Goal: Transaction & Acquisition: Subscribe to service/newsletter

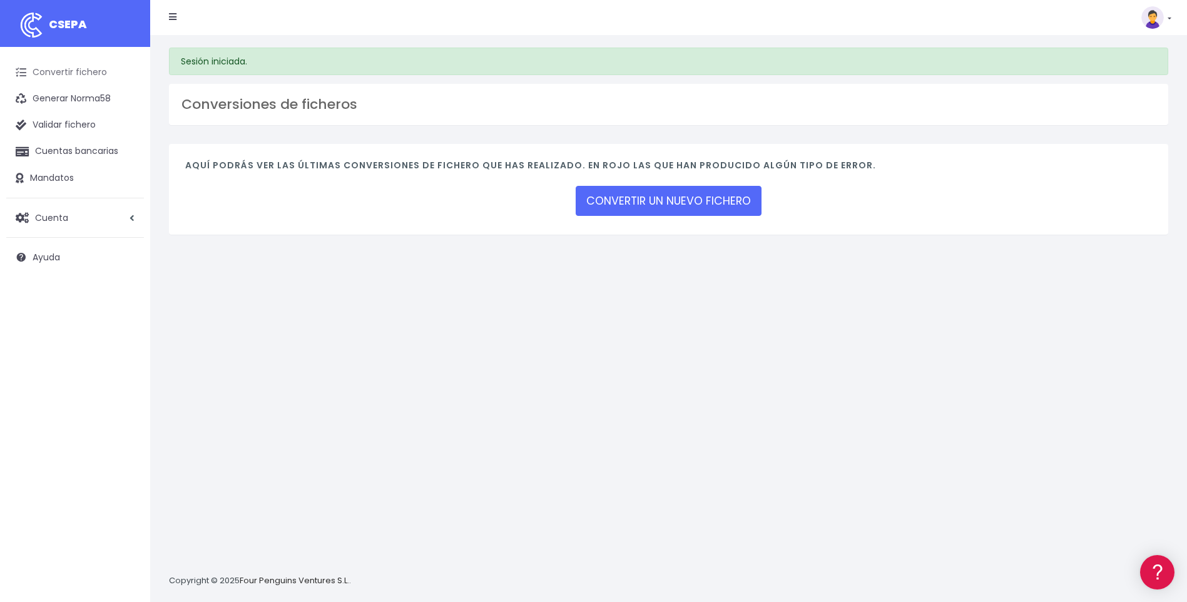
click at [79, 70] on link "Convertir fichero" at bounding box center [75, 72] width 138 height 26
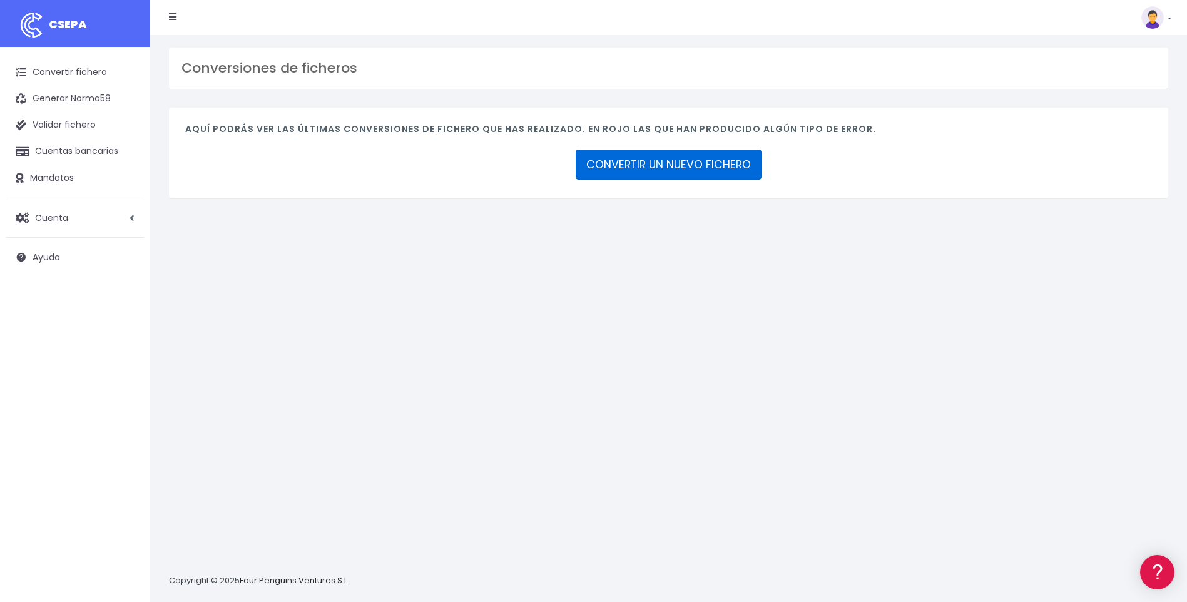
click at [626, 163] on link "CONVERTIR UN NUEVO FICHERO" at bounding box center [669, 165] width 186 height 30
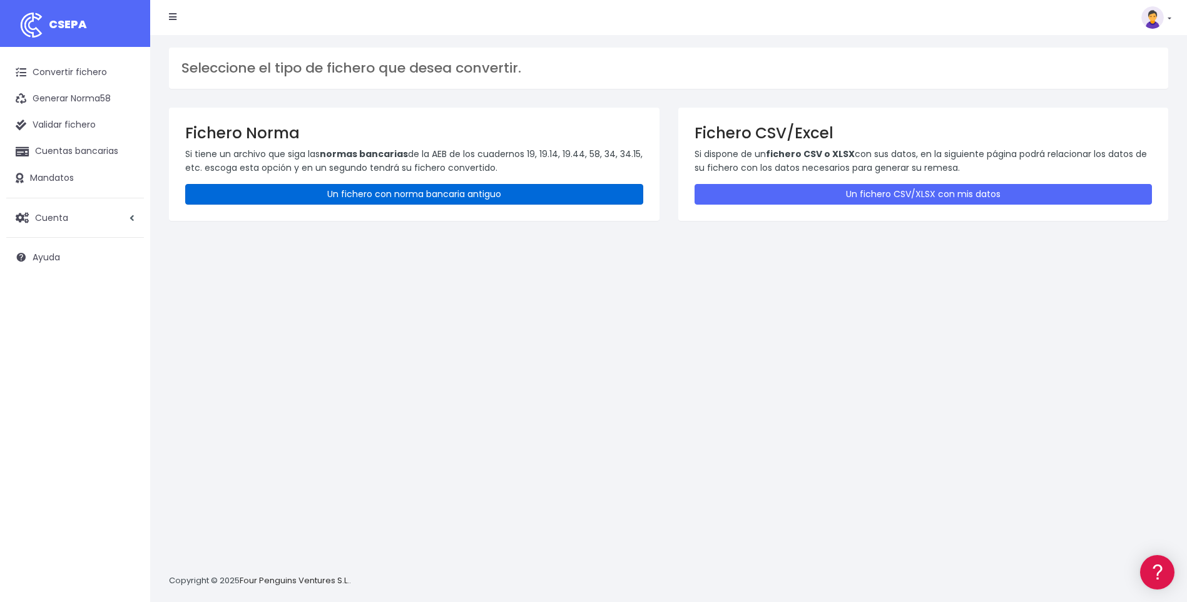
click at [391, 193] on link "Un fichero con norma bancaria antiguo" at bounding box center [414, 194] width 458 height 21
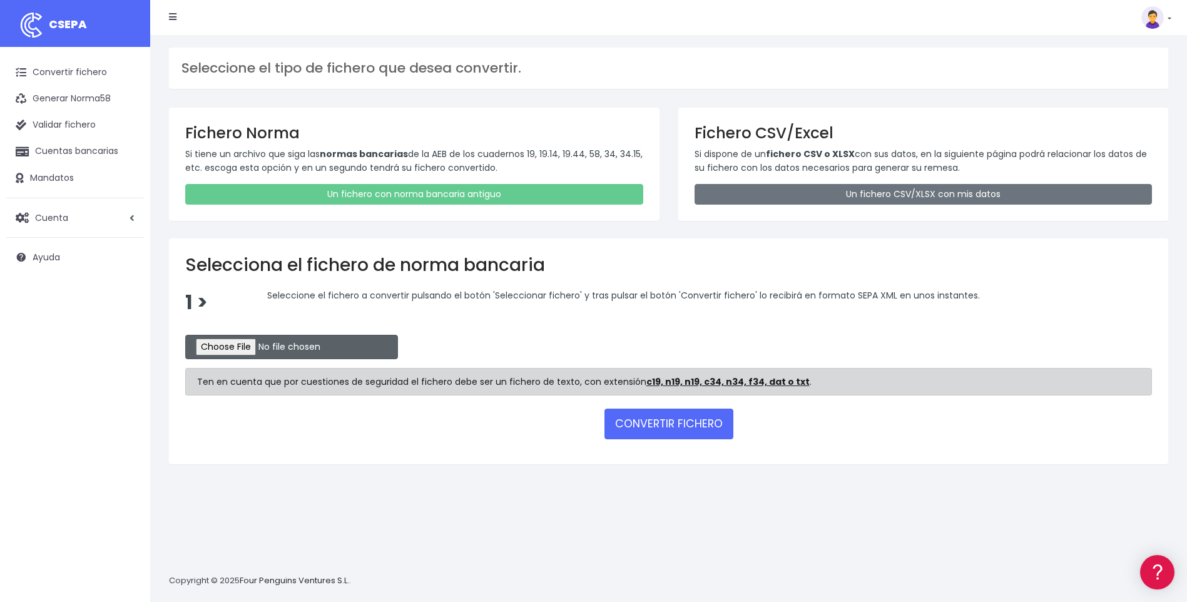
click at [228, 347] on input "file" at bounding box center [291, 347] width 213 height 24
type input "C:\fakepath\Recibos.q19"
click at [628, 419] on button "CONVERTIR FICHERO" at bounding box center [668, 424] width 129 height 30
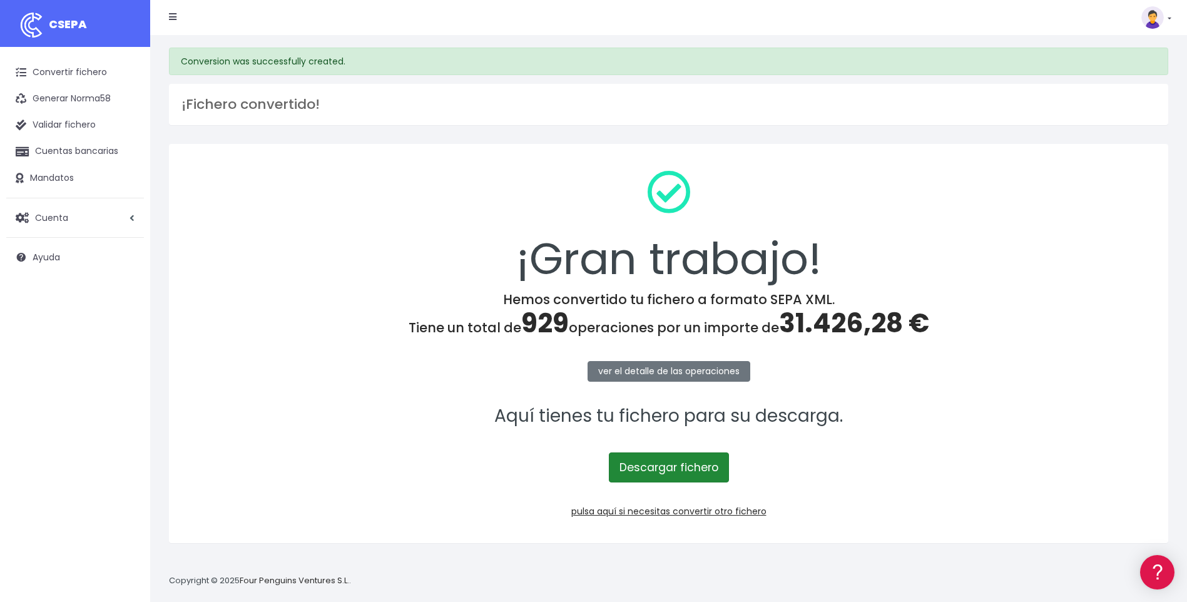
click at [672, 465] on link "Descargar fichero" at bounding box center [669, 467] width 120 height 30
click at [83, 220] on link "Cuenta" at bounding box center [75, 218] width 138 height 26
click at [59, 268] on link "Suscripción" at bounding box center [82, 270] width 124 height 23
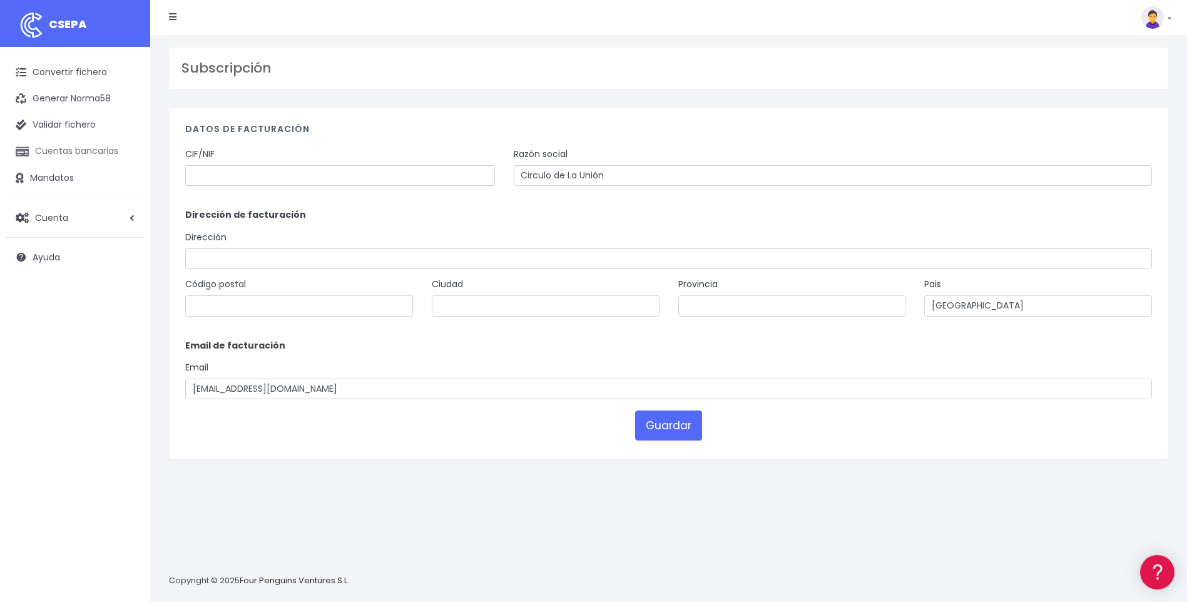
click at [86, 148] on link "Cuentas bancarias" at bounding box center [75, 151] width 138 height 26
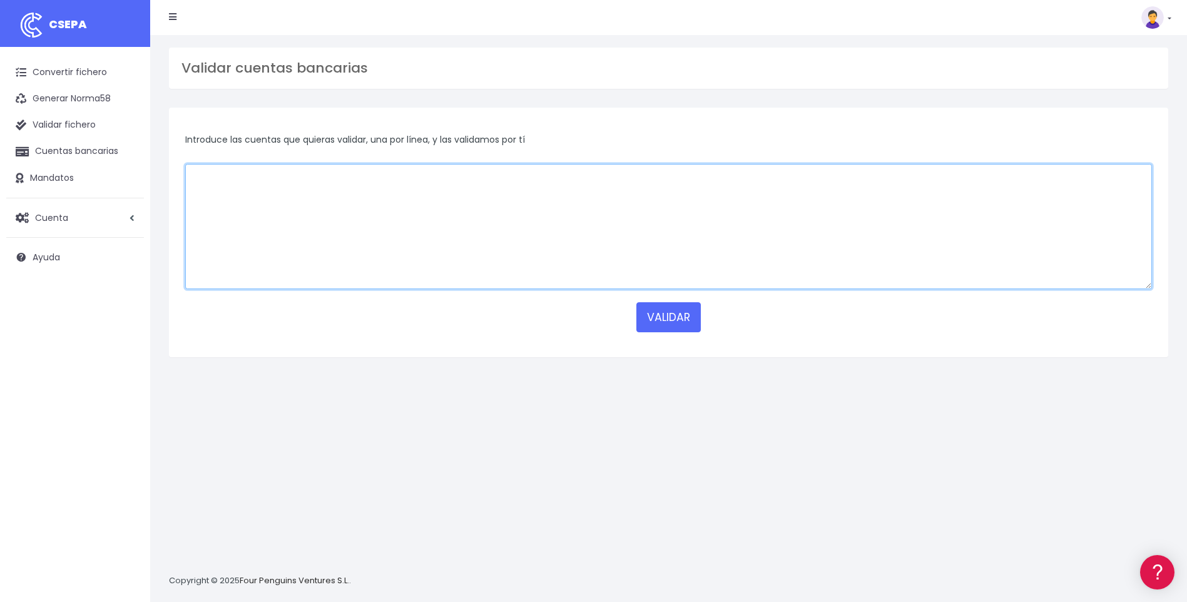
click at [248, 189] on textarea at bounding box center [668, 226] width 967 height 125
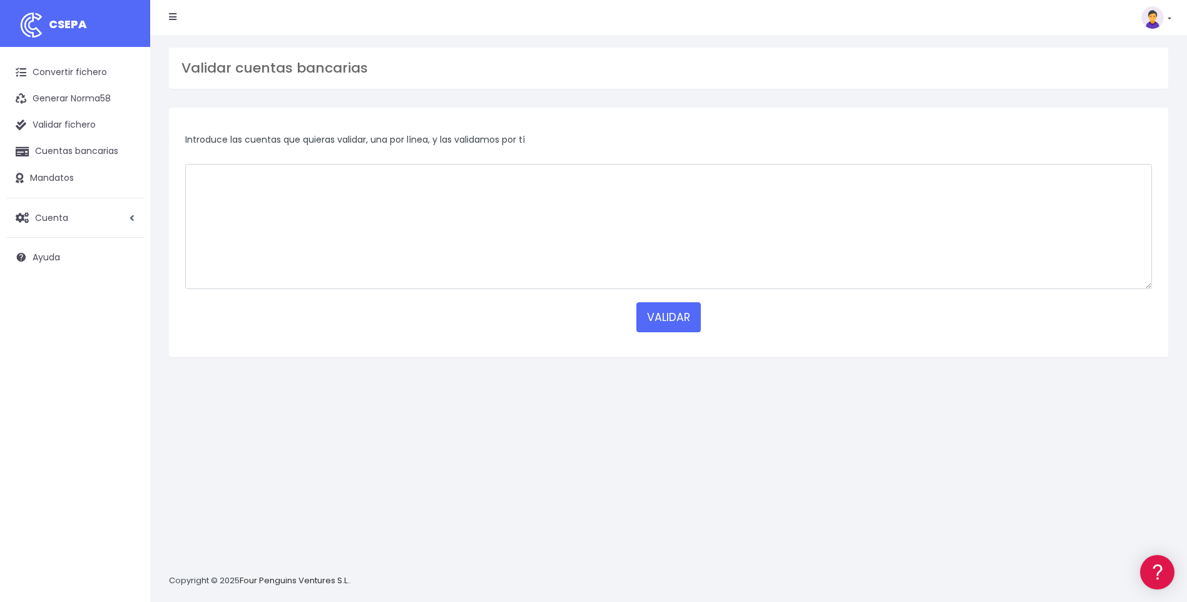
click at [269, 471] on div "Validar cuentas bancarias Introduce las cuentas que quieras validar, una por lí…" at bounding box center [668, 318] width 1037 height 567
click at [499, 512] on div "Validar cuentas bancarias Introduce las cuentas que quieras validar, una por lí…" at bounding box center [668, 318] width 1037 height 567
click at [96, 221] on link "Cuenta" at bounding box center [75, 218] width 138 height 26
click at [59, 246] on link "Perfiles" at bounding box center [82, 248] width 124 height 23
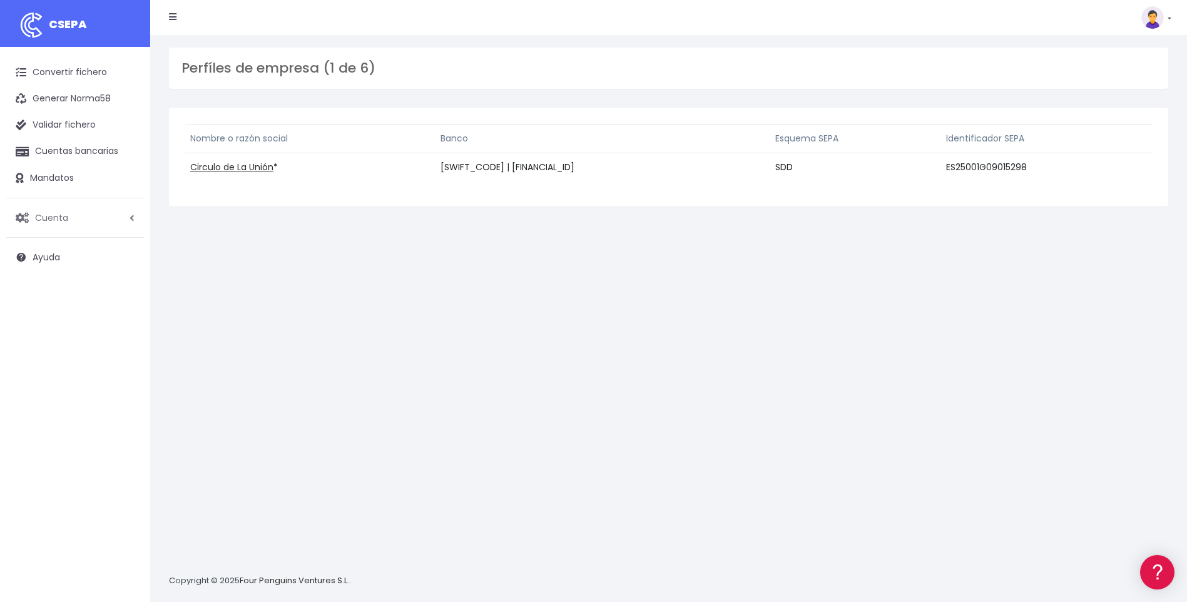
click at [60, 220] on span "Cuenta" at bounding box center [51, 217] width 33 height 13
click at [62, 269] on link "Suscripción" at bounding box center [82, 270] width 124 height 23
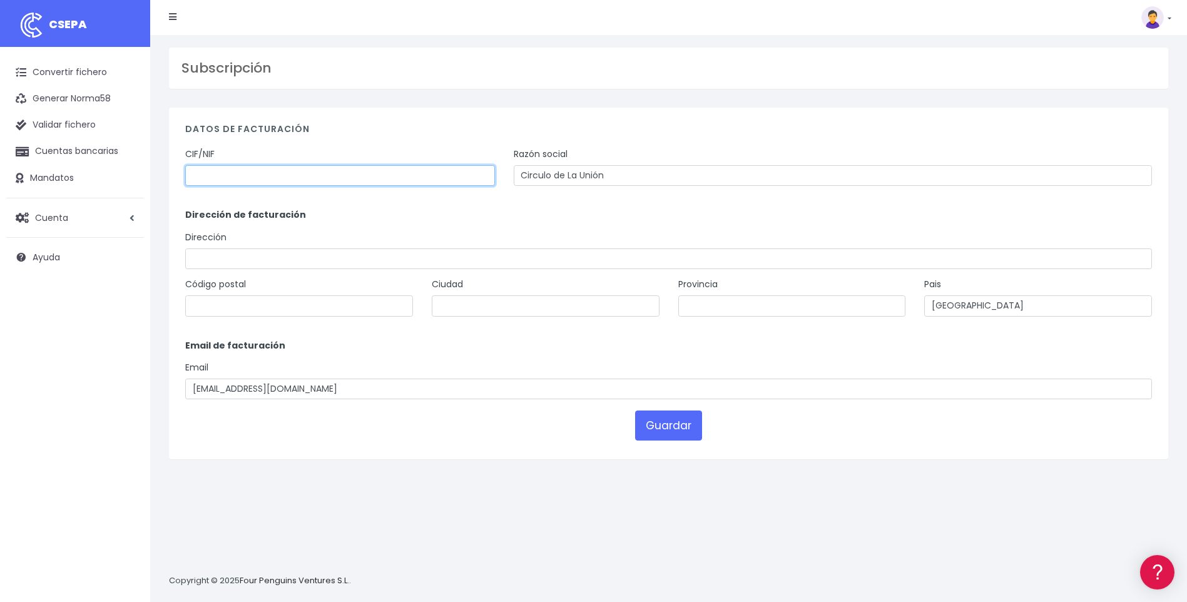
click at [212, 177] on input "text" at bounding box center [340, 175] width 310 height 21
type input "G09015298"
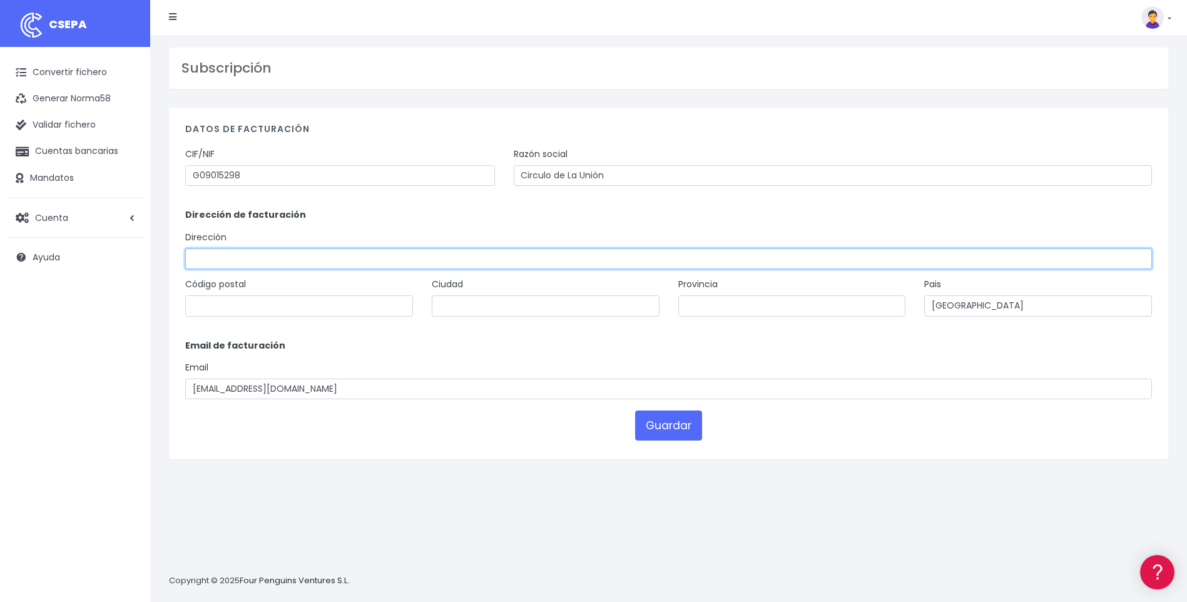
click at [195, 251] on input "text" at bounding box center [668, 258] width 967 height 21
type input "[STREET_ADDRESS]"
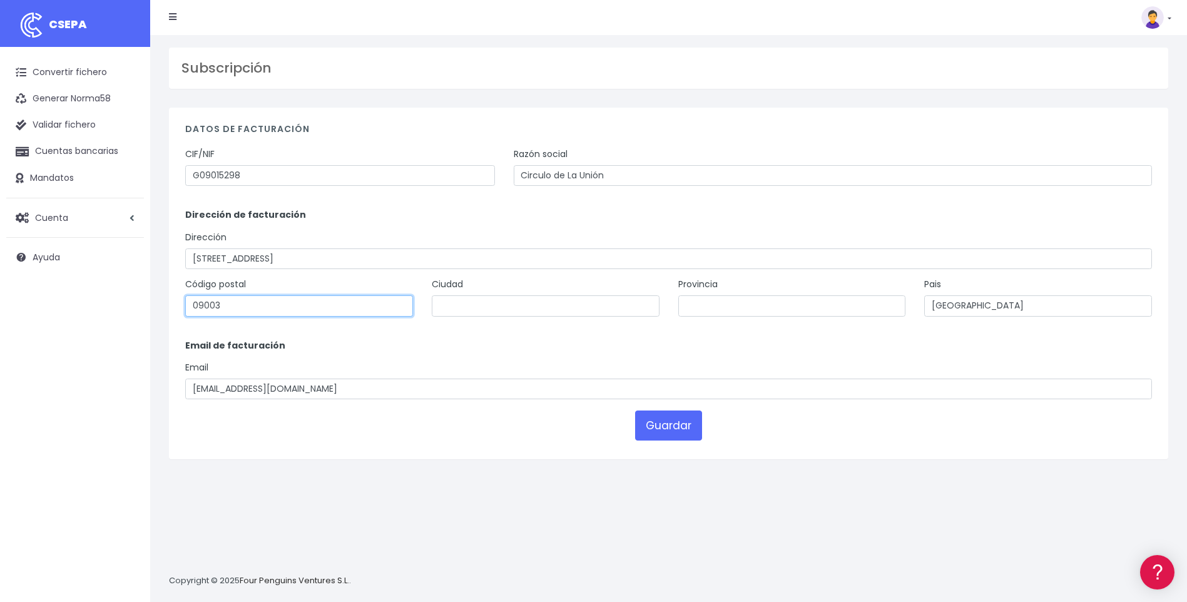
type input "09003"
drag, startPoint x: 203, startPoint y: 247, endPoint x: 434, endPoint y: 301, distance: 237.1
click at [434, 301] on input "text" at bounding box center [546, 305] width 228 height 21
type input "[GEOGRAPHIC_DATA]"
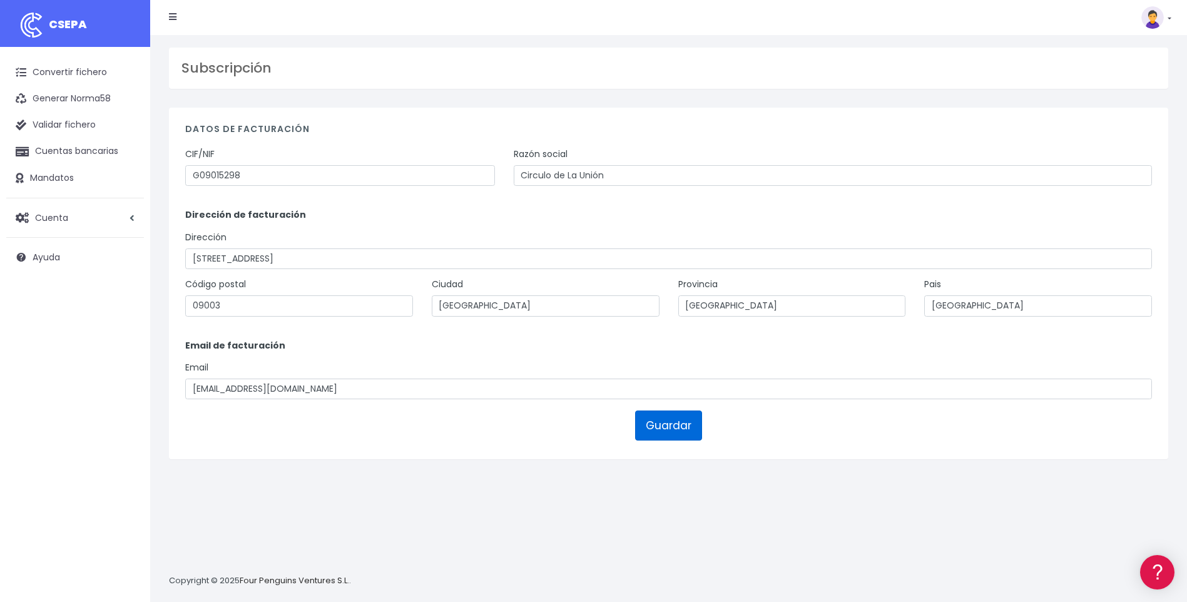
click at [673, 422] on button "Guardar" at bounding box center [668, 425] width 67 height 30
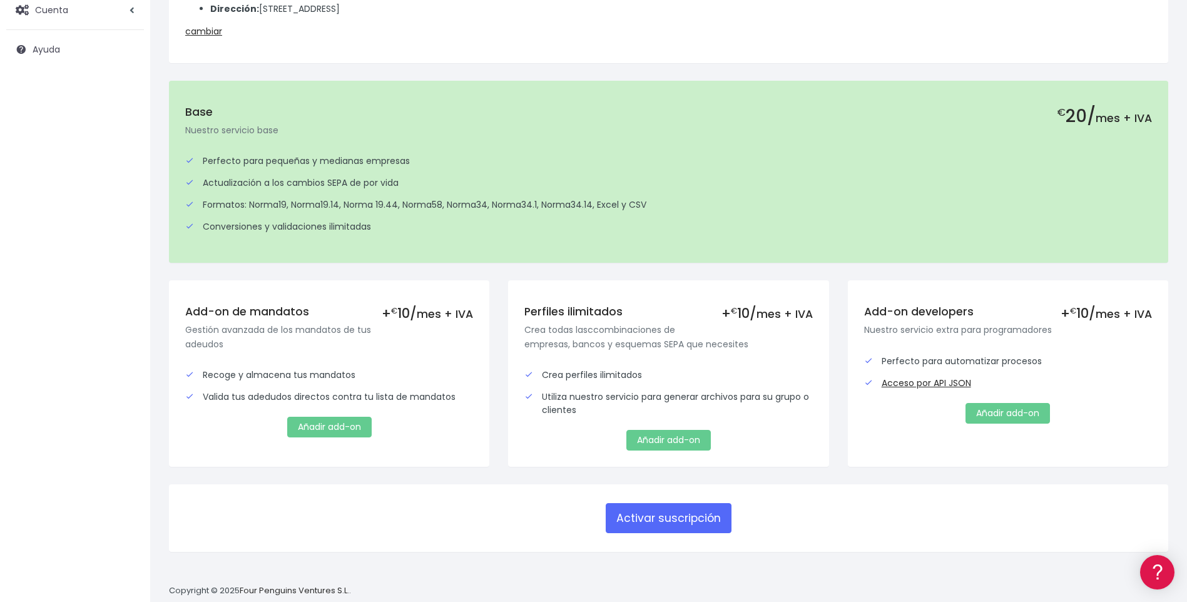
scroll to position [230, 0]
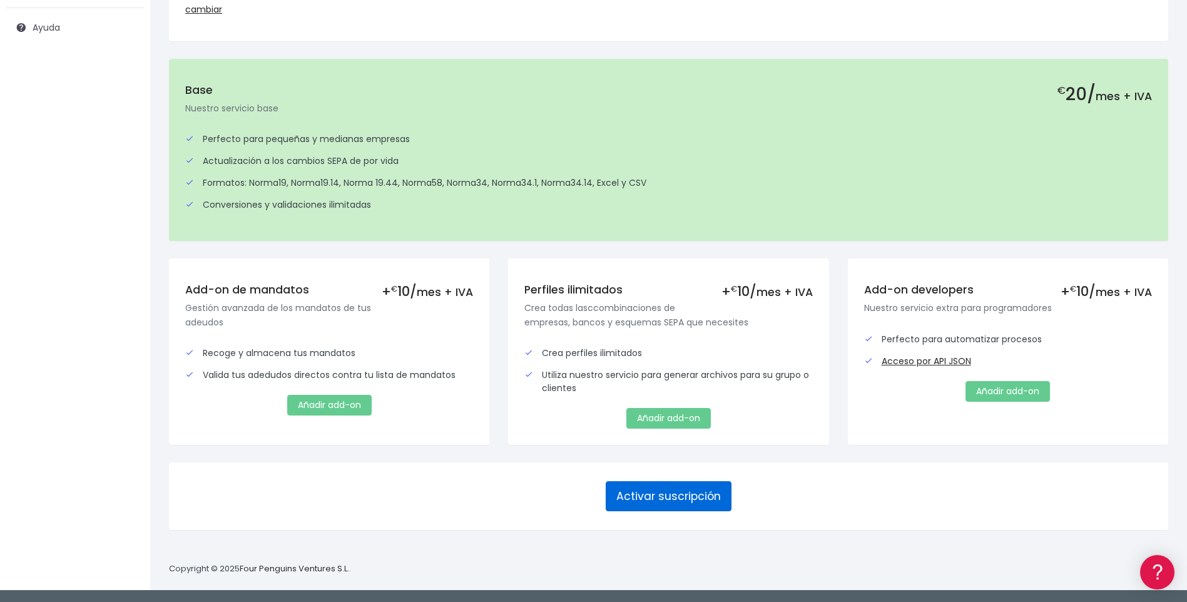
click at [671, 494] on button "Activar suscripción" at bounding box center [669, 496] width 126 height 30
